Goal: Information Seeking & Learning: Learn about a topic

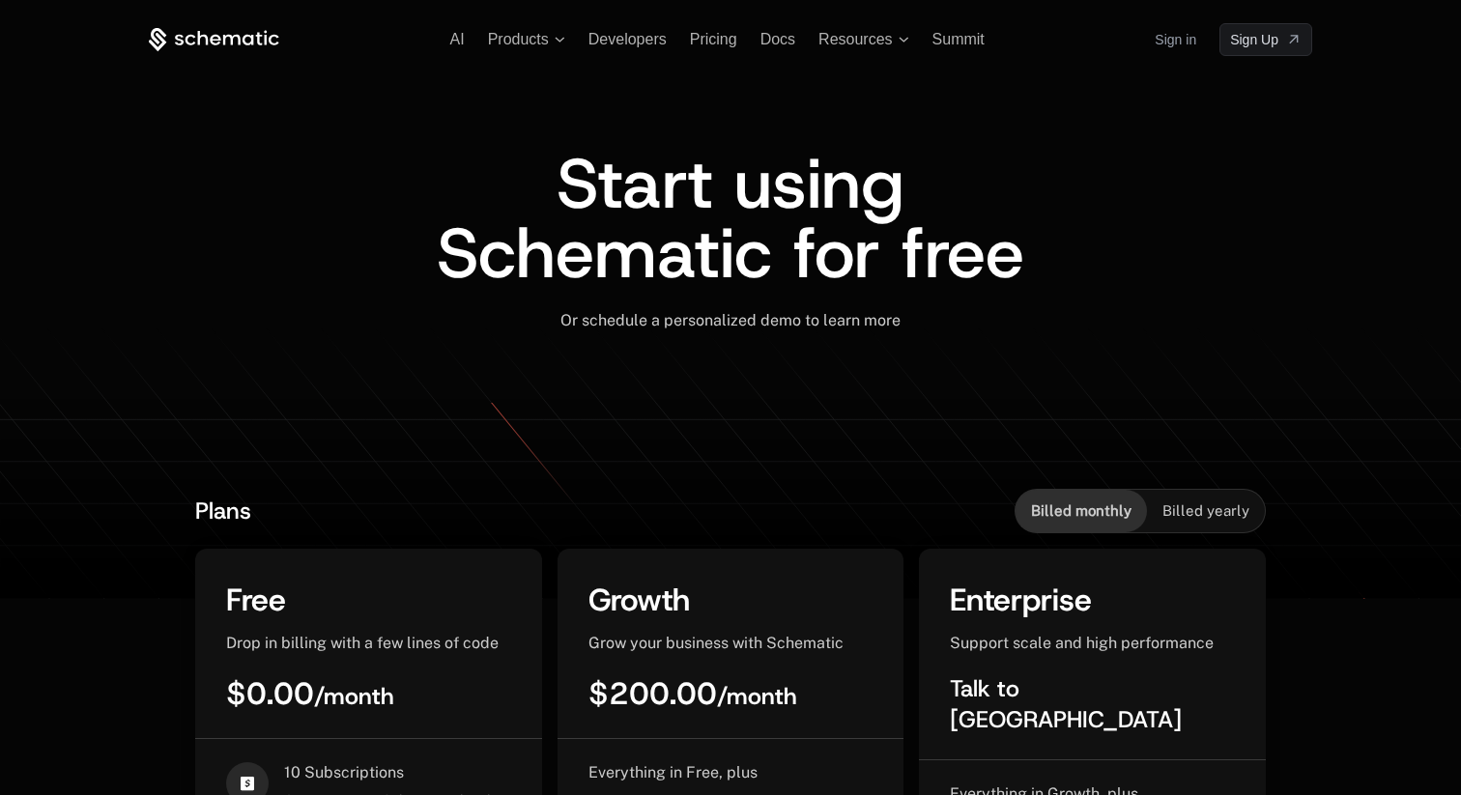
click at [1188, 42] on link "Sign in" at bounding box center [1176, 39] width 42 height 31
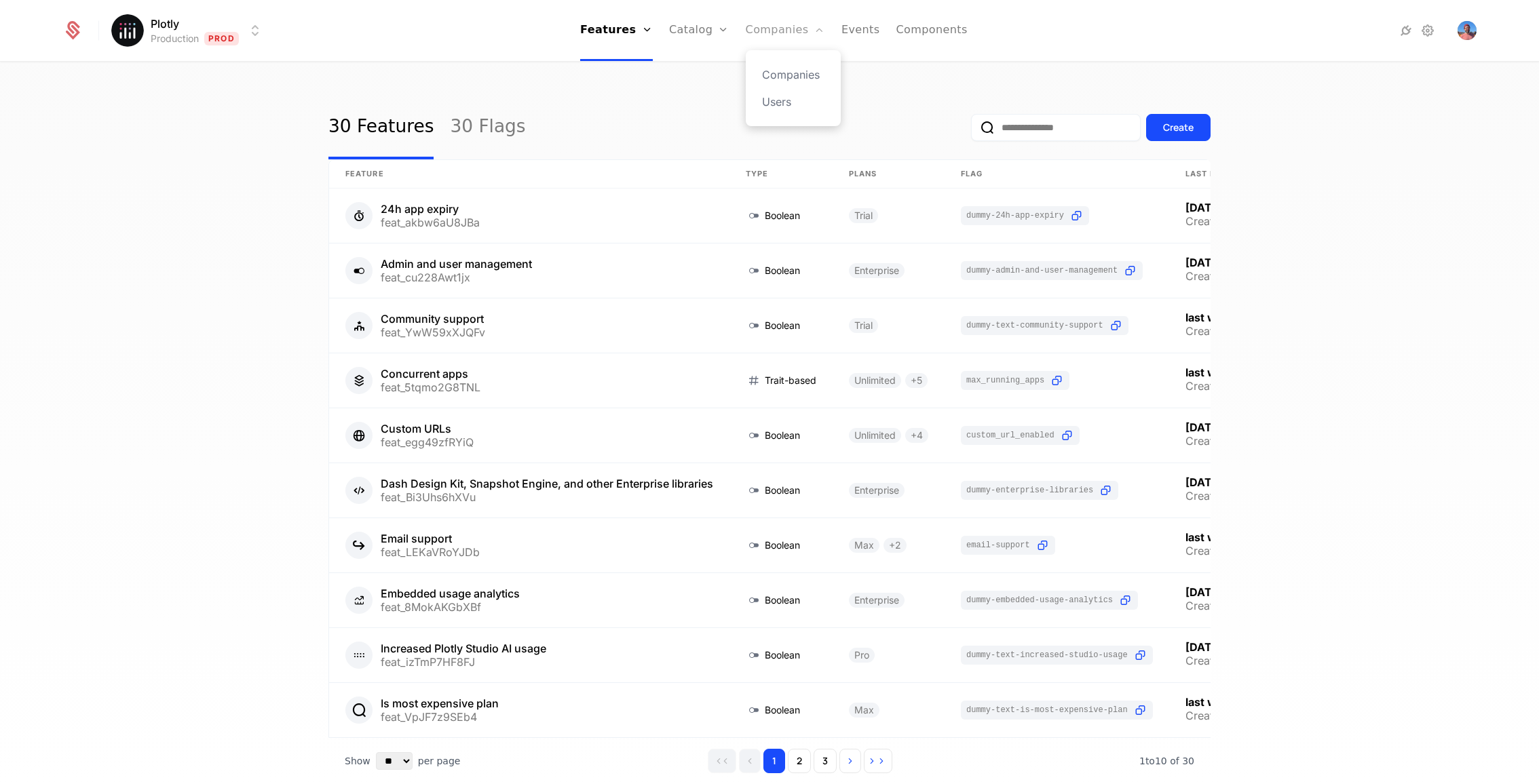
click at [781, 32] on link "Companies" at bounding box center [785, 30] width 79 height 61
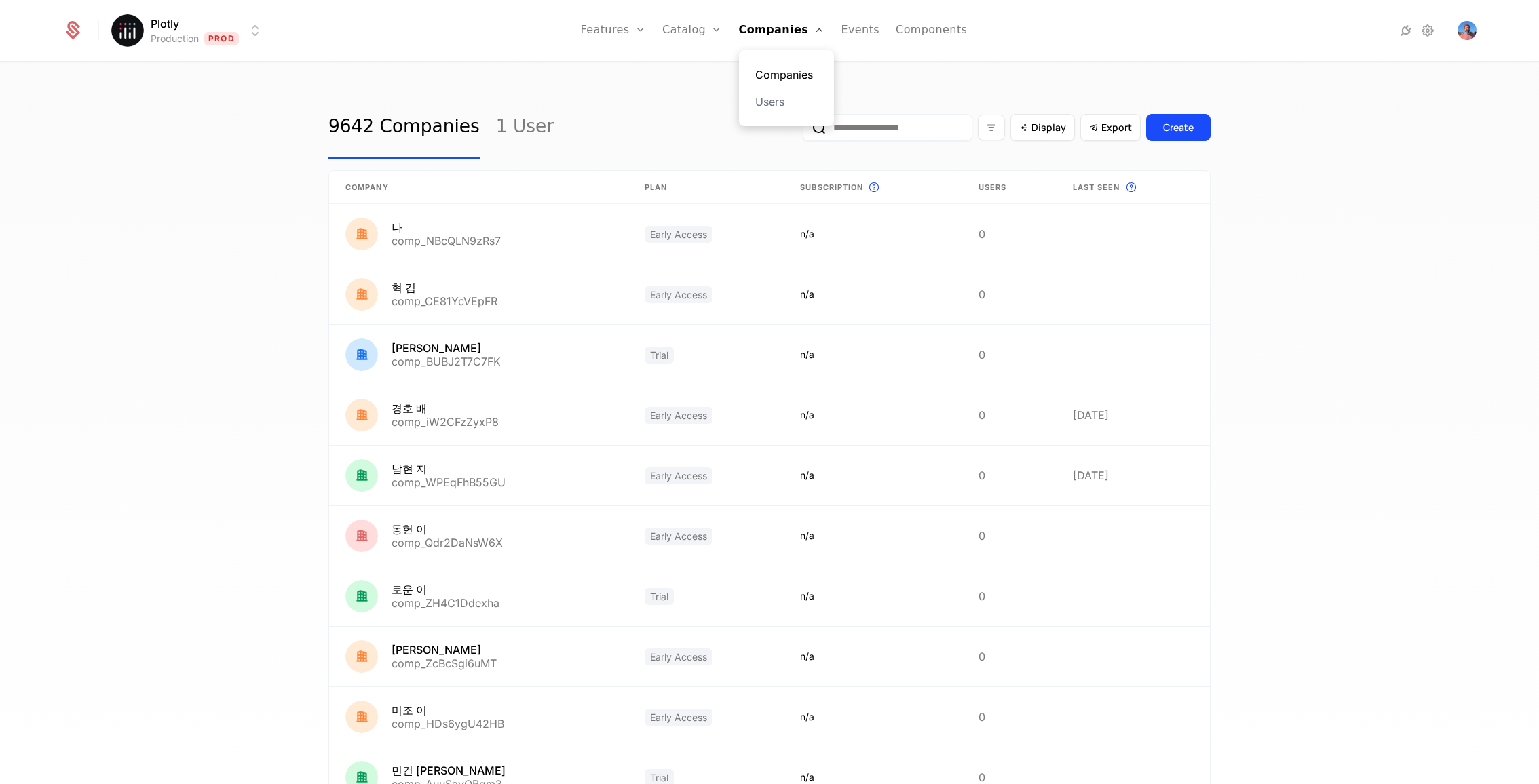
click at [786, 70] on link "Companies" at bounding box center [786, 74] width 62 height 16
click at [997, 130] on icon "Filter options" at bounding box center [991, 127] width 12 height 12
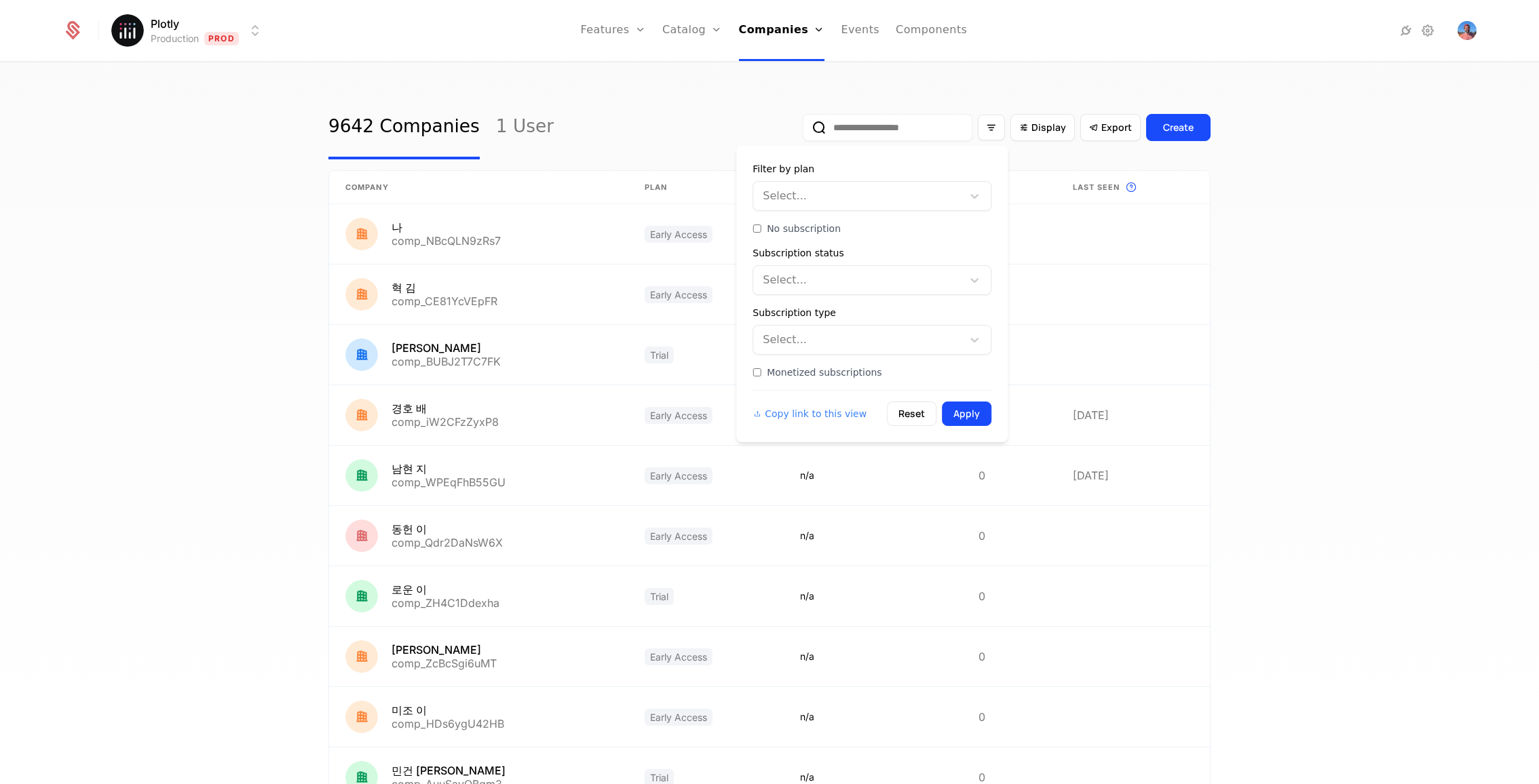
click at [865, 187] on div at bounding box center [859, 196] width 190 height 19
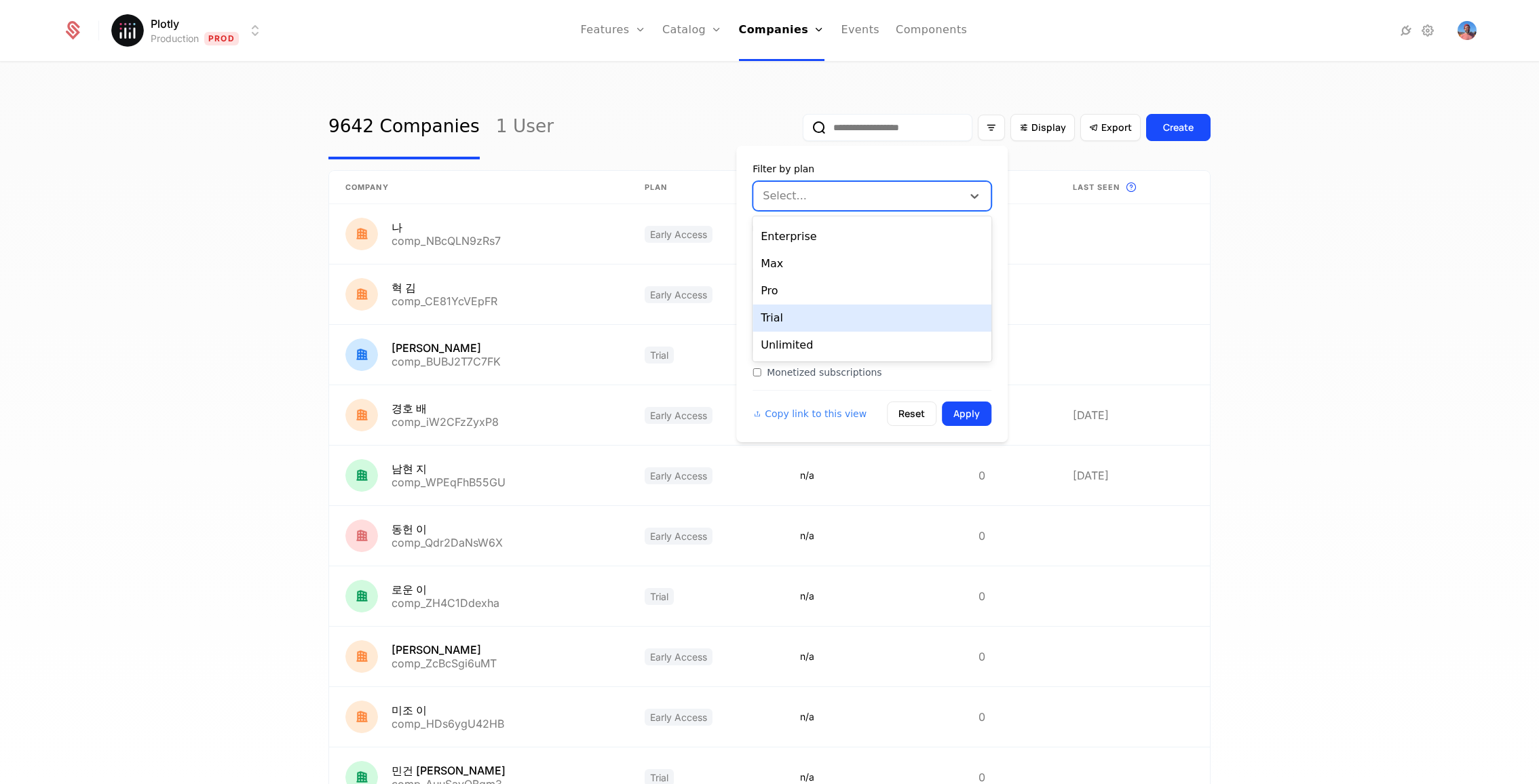
scroll to position [77, 0]
click at [843, 288] on div "Pro" at bounding box center [872, 291] width 239 height 27
click at [977, 190] on icon at bounding box center [974, 196] width 13 height 13
click at [872, 340] on div "Max" at bounding box center [872, 341] width 239 height 27
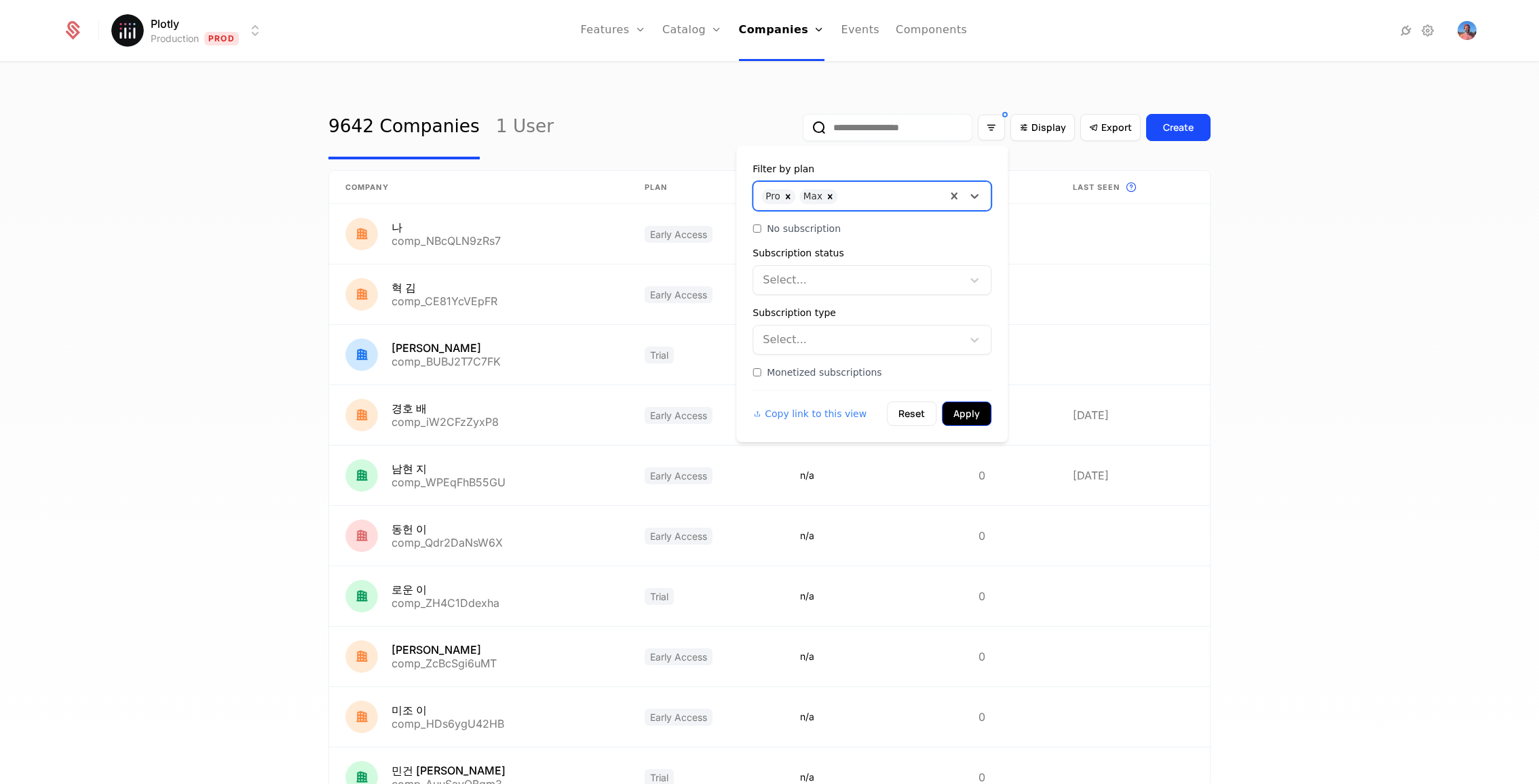
click at [973, 416] on button "Apply" at bounding box center [967, 413] width 50 height 25
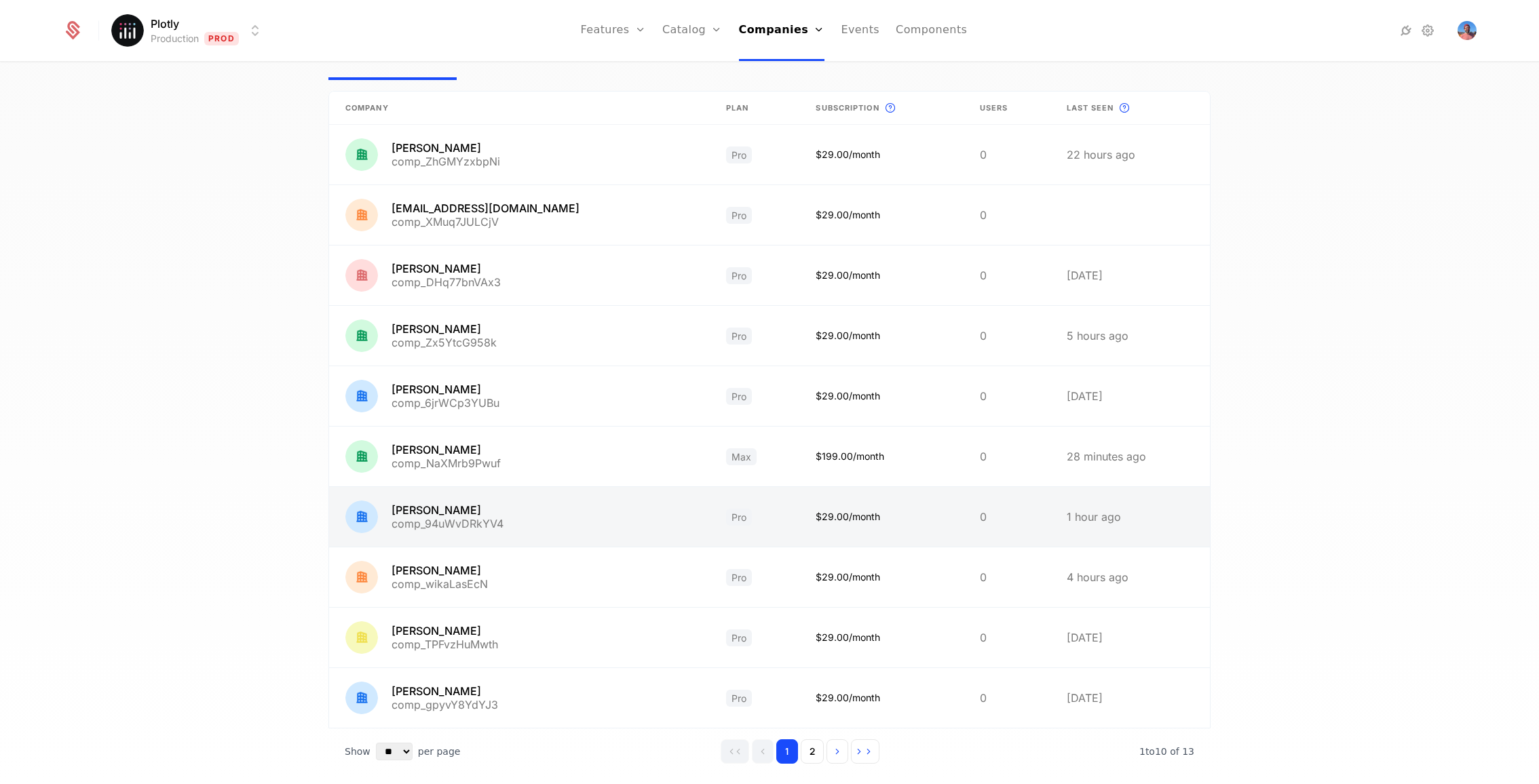
scroll to position [113, 0]
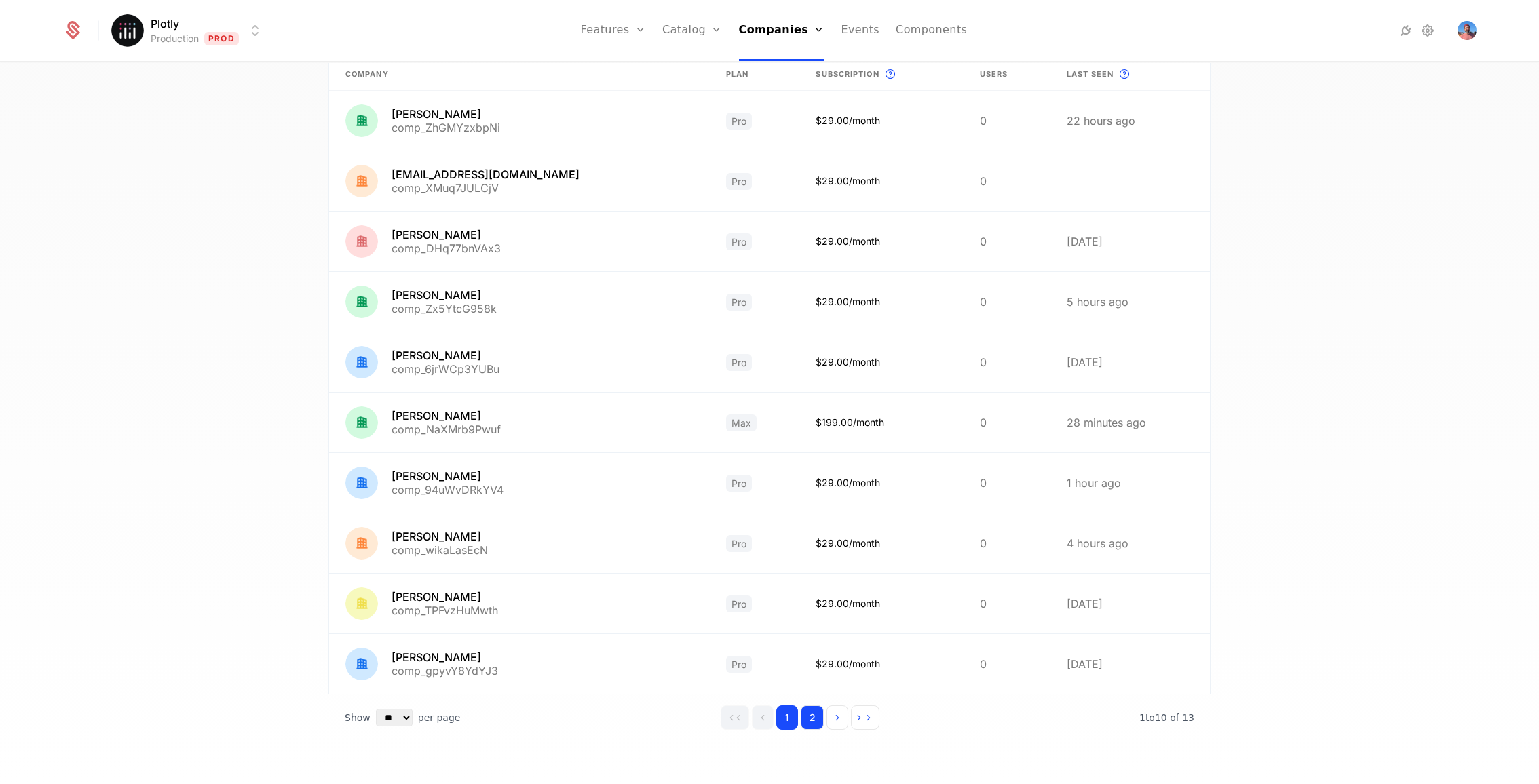
click at [822, 711] on button "2" at bounding box center [812, 717] width 23 height 25
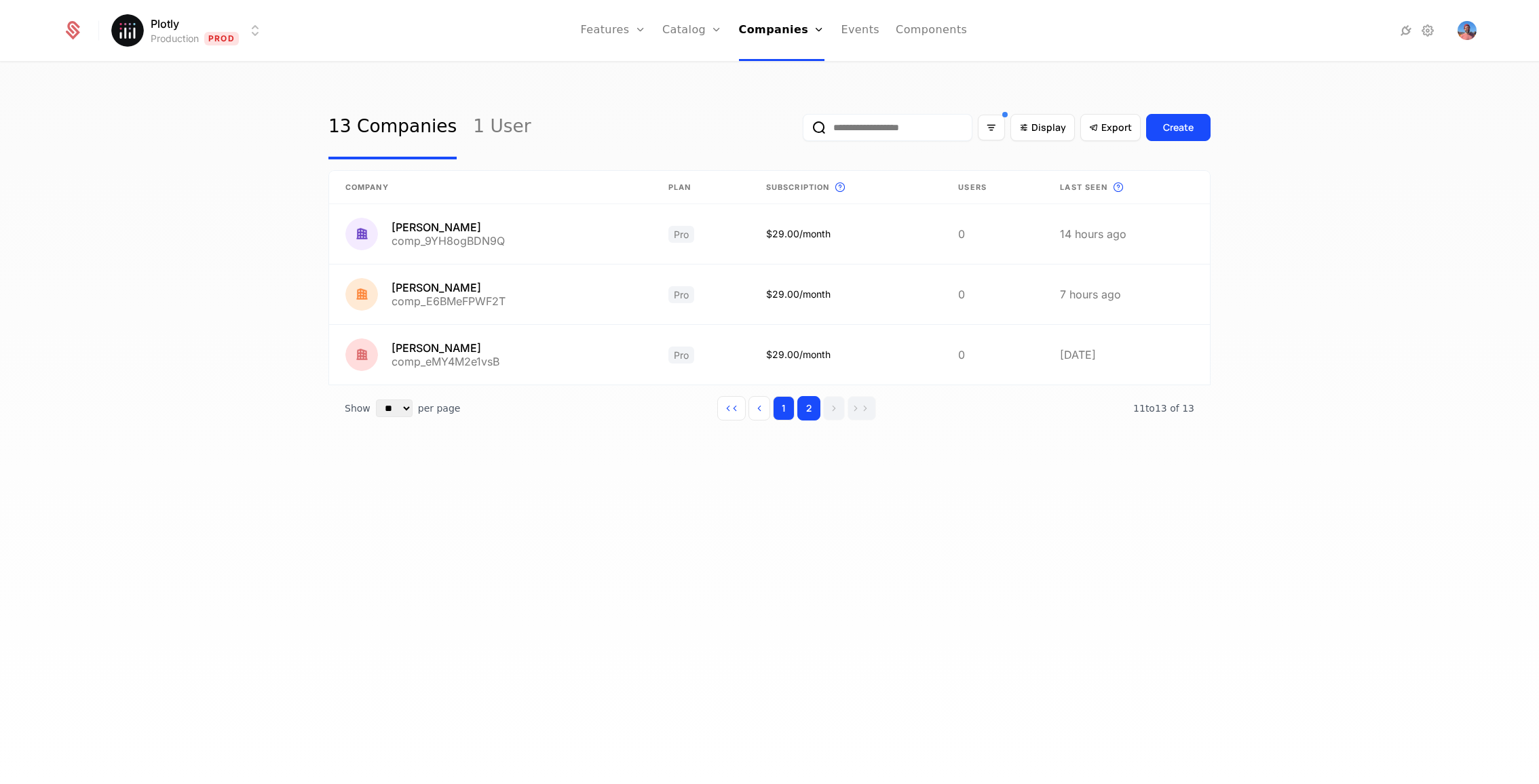
click at [795, 411] on button "1" at bounding box center [784, 408] width 22 height 25
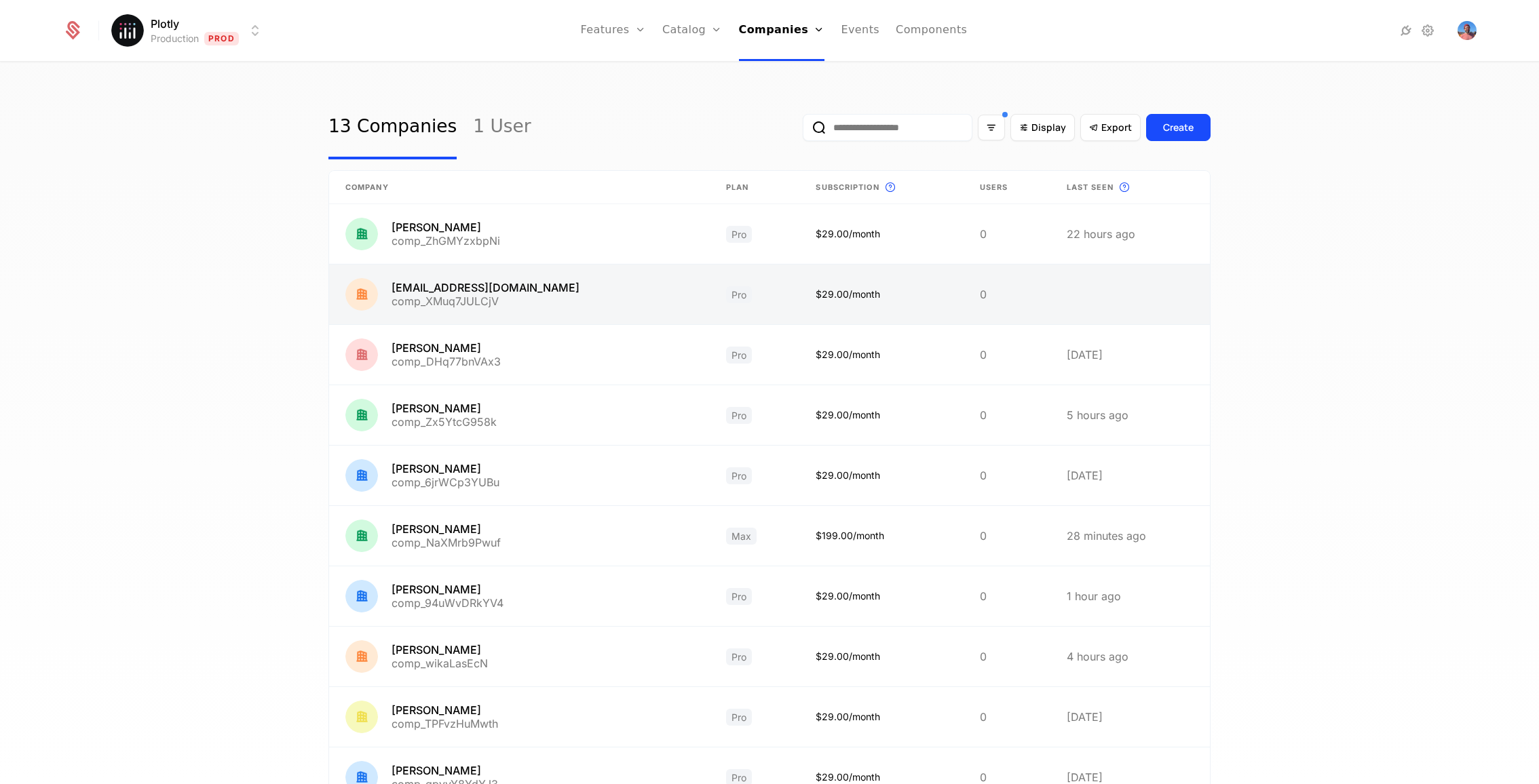
click at [475, 310] on link at bounding box center [520, 294] width 381 height 60
